Goal: Navigation & Orientation: Find specific page/section

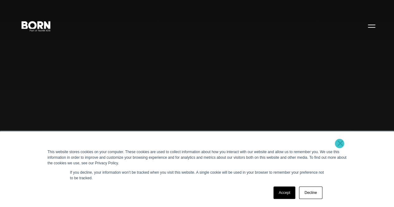
click at [340, 144] on link "×" at bounding box center [340, 144] width 7 height 6
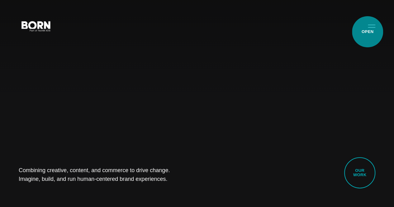
click at [368, 32] on button "Primary Menu" at bounding box center [371, 25] width 15 height 13
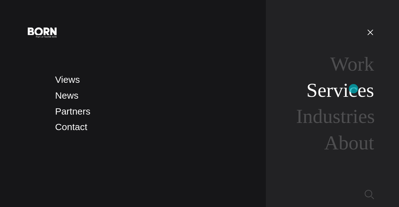
click at [353, 89] on link "Services" at bounding box center [340, 90] width 68 height 22
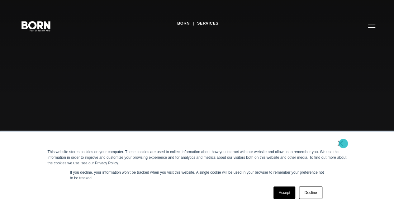
click at [343, 144] on link "×" at bounding box center [340, 144] width 7 height 6
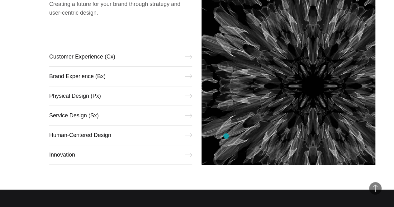
scroll to position [270, 0]
